Goal: Obtain resource: Download file/media

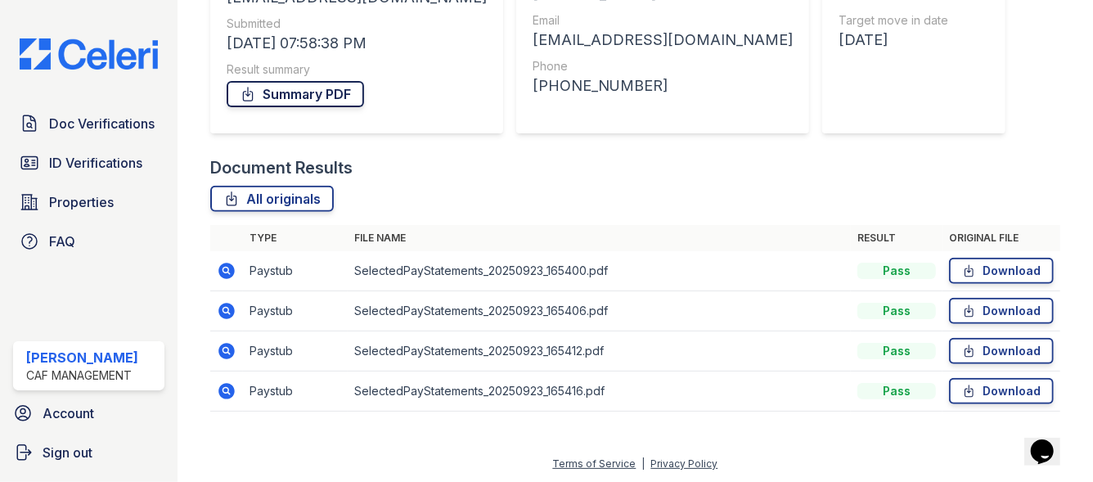
click at [295, 102] on link "Summary PDF" at bounding box center [295, 94] width 137 height 26
click at [89, 176] on link "ID Verifications" at bounding box center [88, 162] width 151 height 33
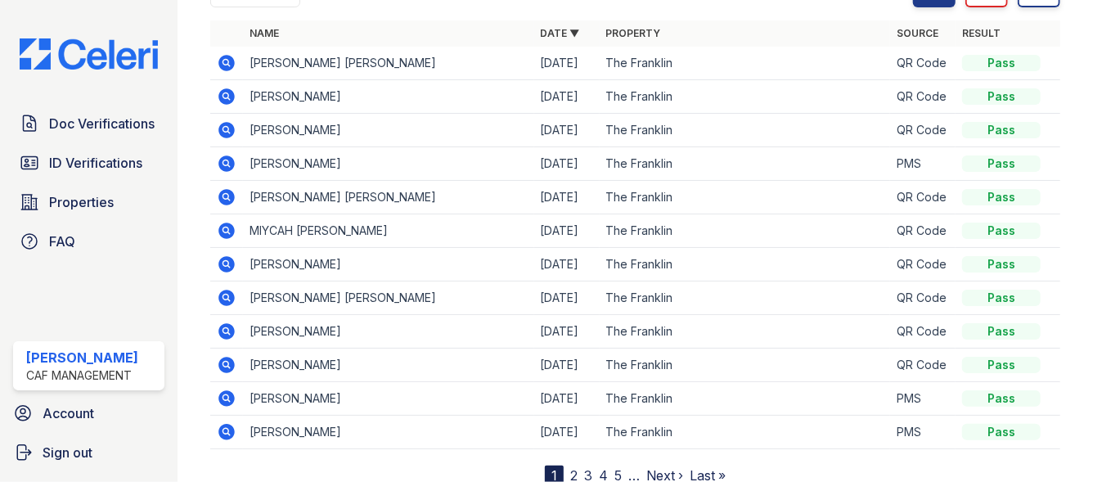
scroll to position [235, 0]
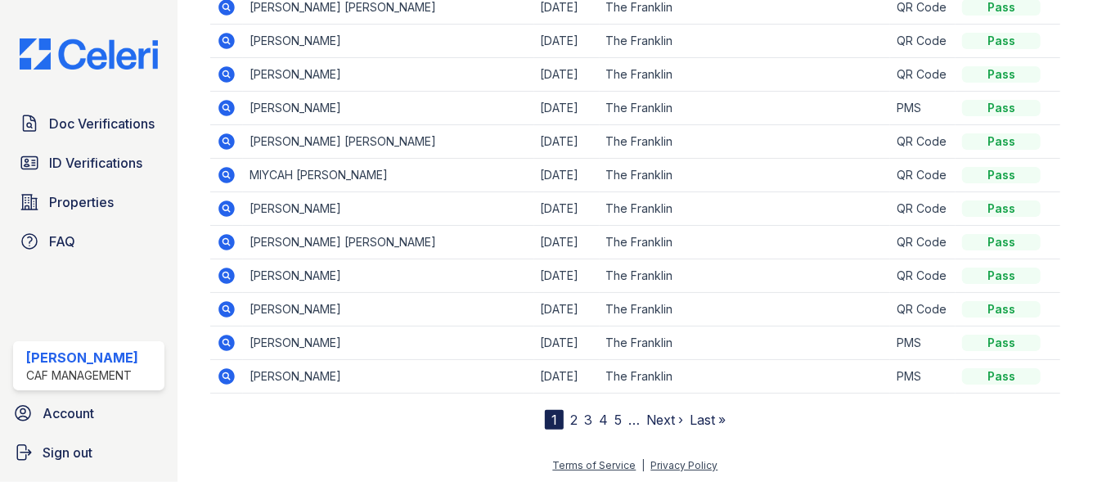
click at [570, 418] on link "2" at bounding box center [573, 419] width 7 height 16
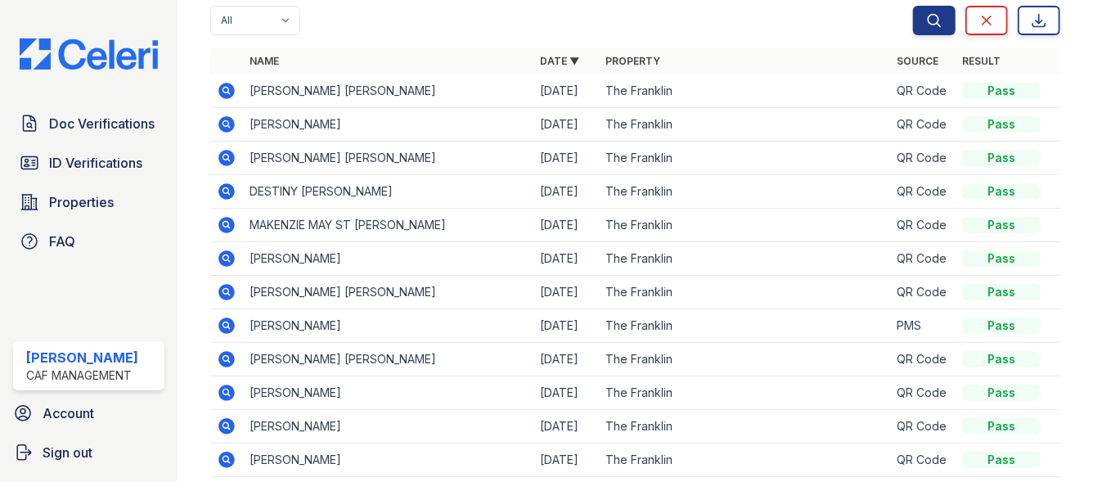
scroll to position [231, 0]
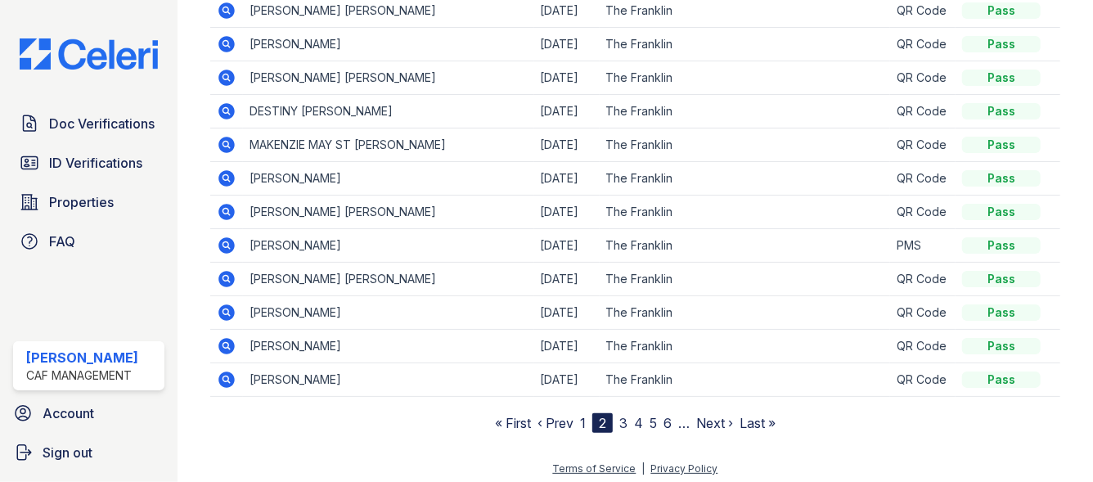
click at [619, 422] on link "3" at bounding box center [623, 423] width 8 height 16
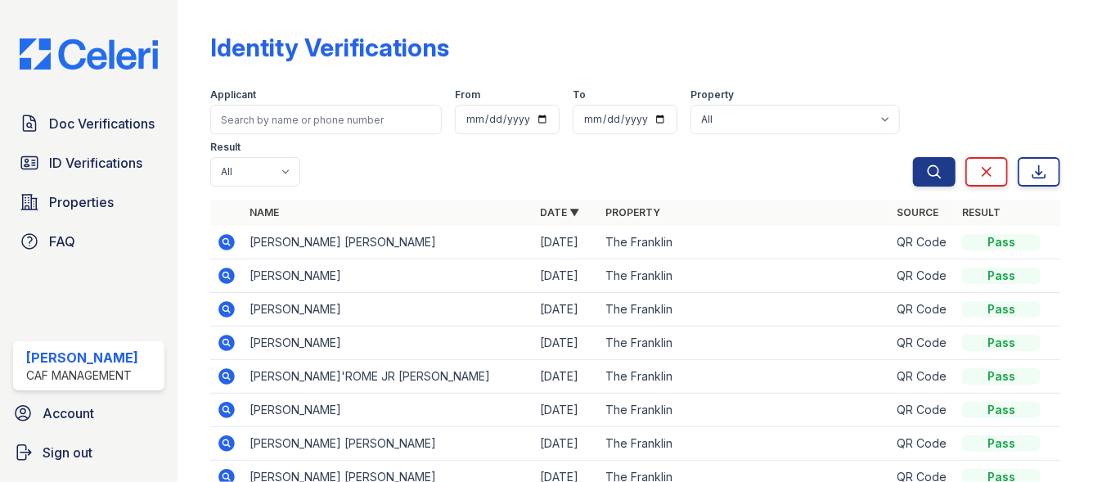
scroll to position [24, 0]
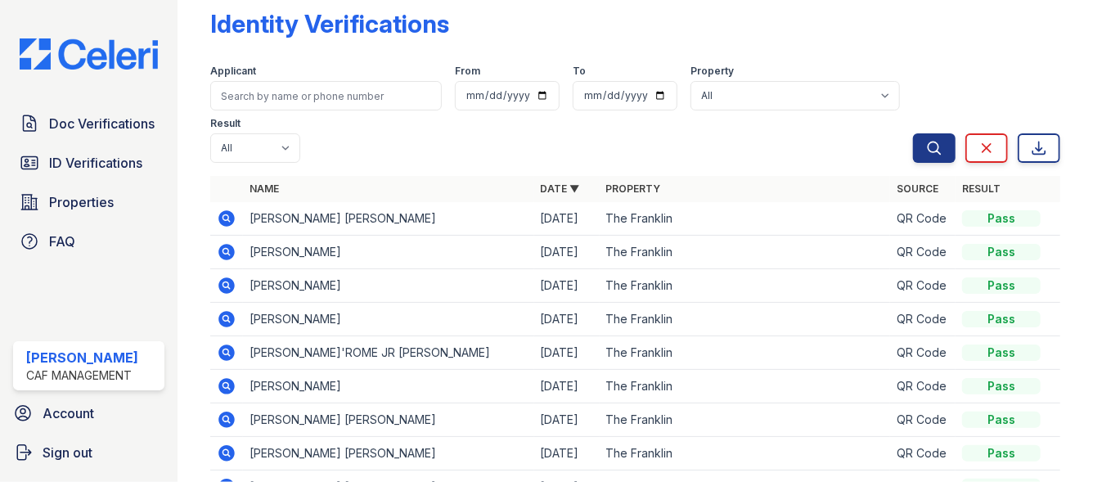
click at [231, 249] on icon at bounding box center [226, 252] width 16 height 16
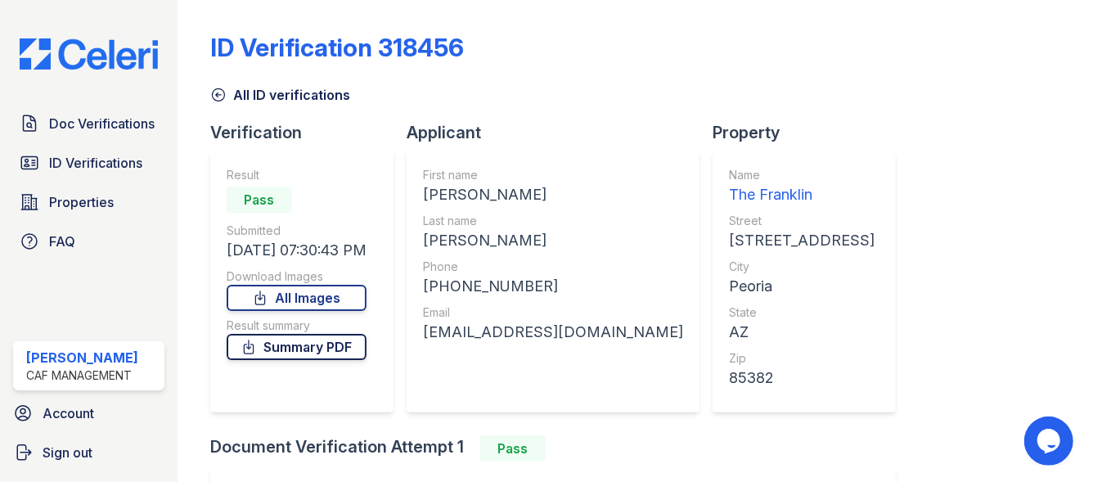
click at [284, 343] on link "Summary PDF" at bounding box center [297, 347] width 140 height 26
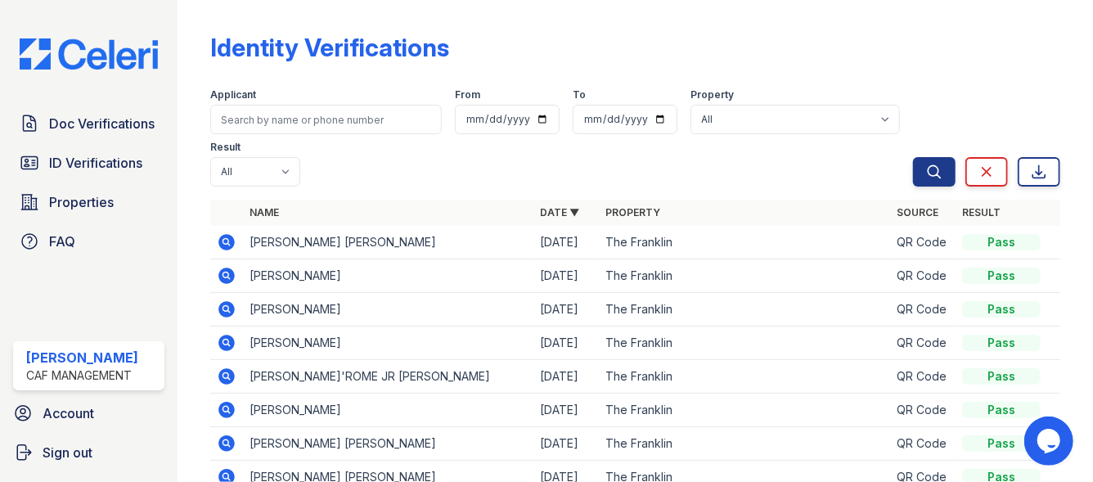
click at [226, 313] on icon at bounding box center [226, 309] width 16 height 16
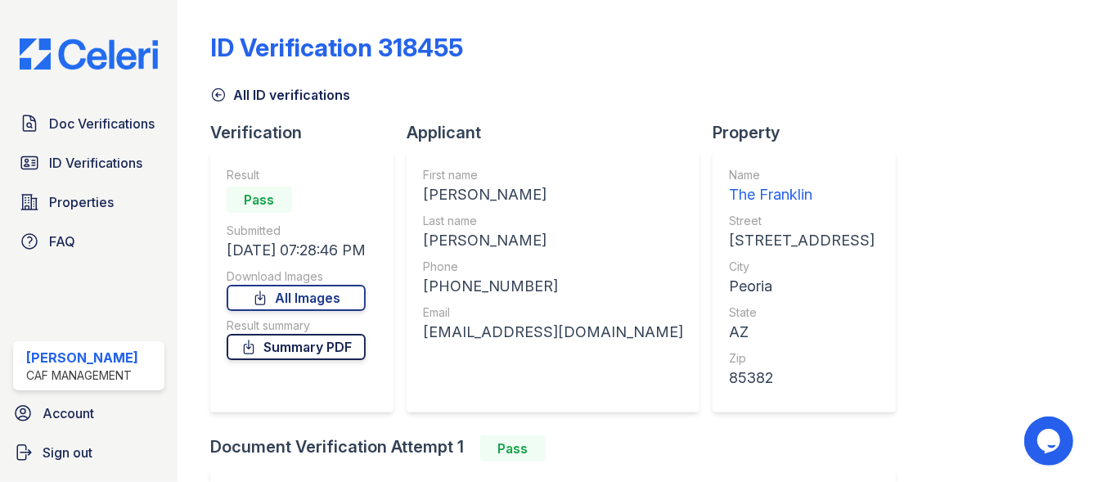
click at [297, 357] on link "Summary PDF" at bounding box center [296, 347] width 139 height 26
